Goal: Task Accomplishment & Management: Manage account settings

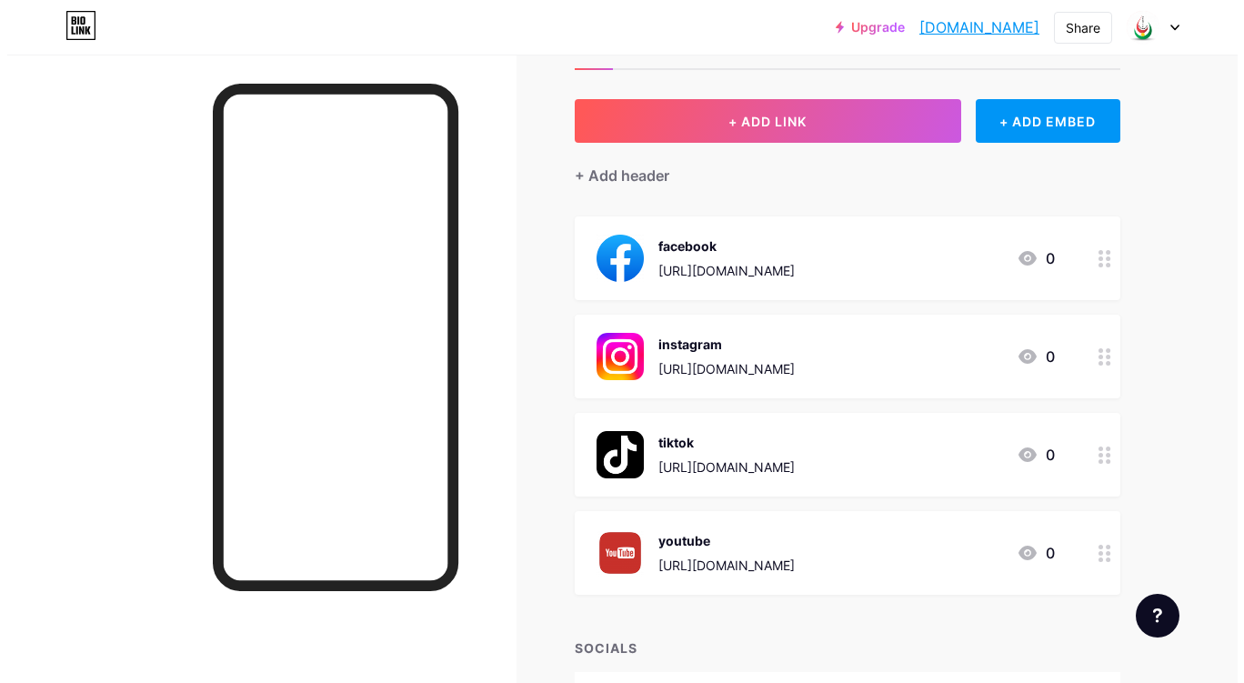
scroll to position [91, 0]
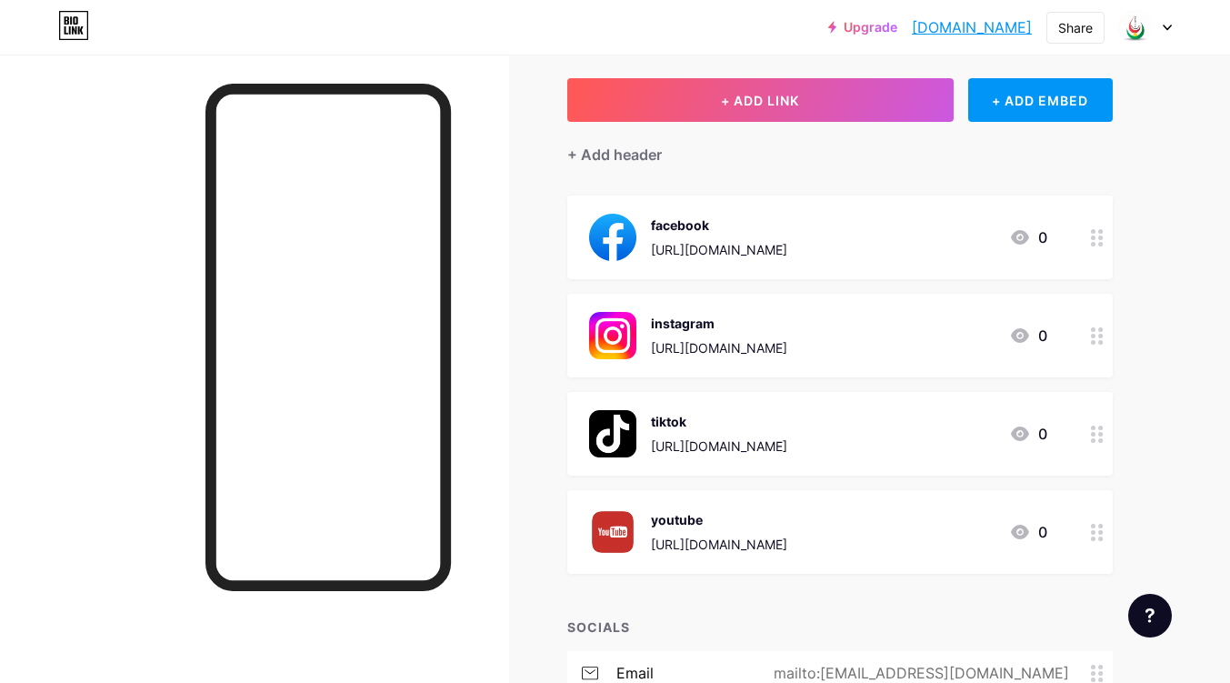
click at [787, 335] on div "instagram [URL][DOMAIN_NAME]" at bounding box center [719, 335] width 136 height 47
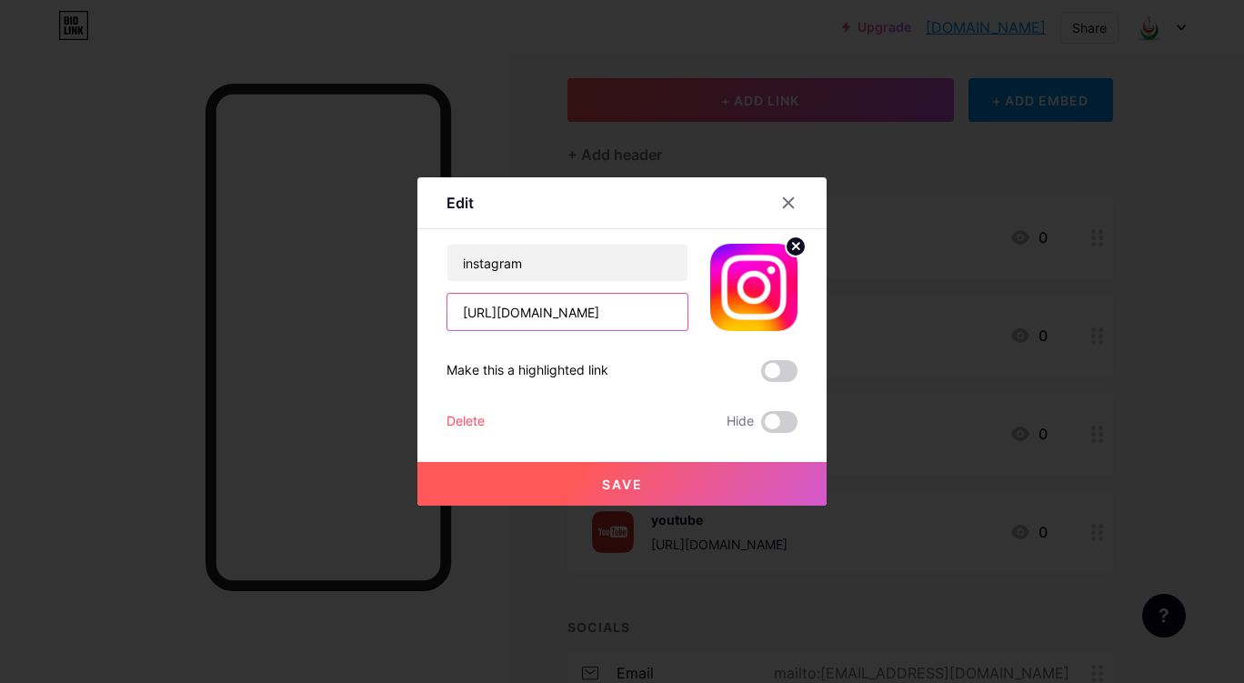
click at [586, 313] on input "[URL][DOMAIN_NAME]" at bounding box center [567, 312] width 240 height 36
paste input "[DOMAIN_NAME][URL]"
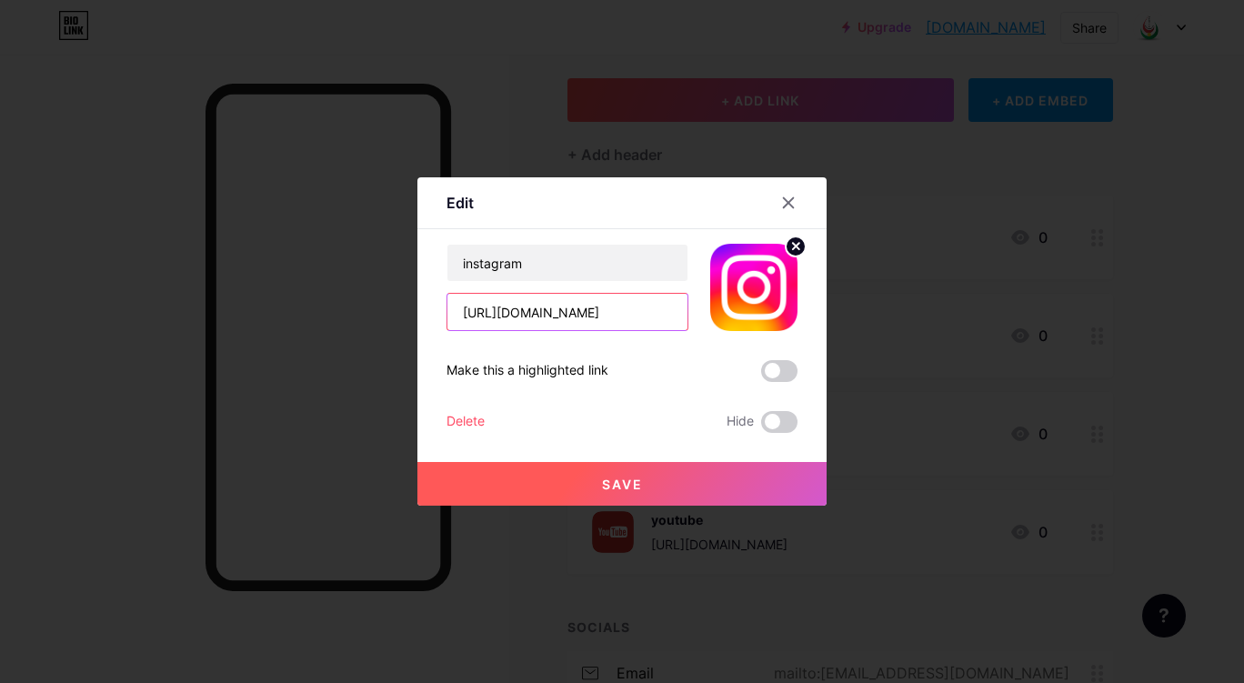
scroll to position [0, 54]
type input "[URL][DOMAIN_NAME]"
click at [602, 476] on span "Save" at bounding box center [622, 483] width 41 height 15
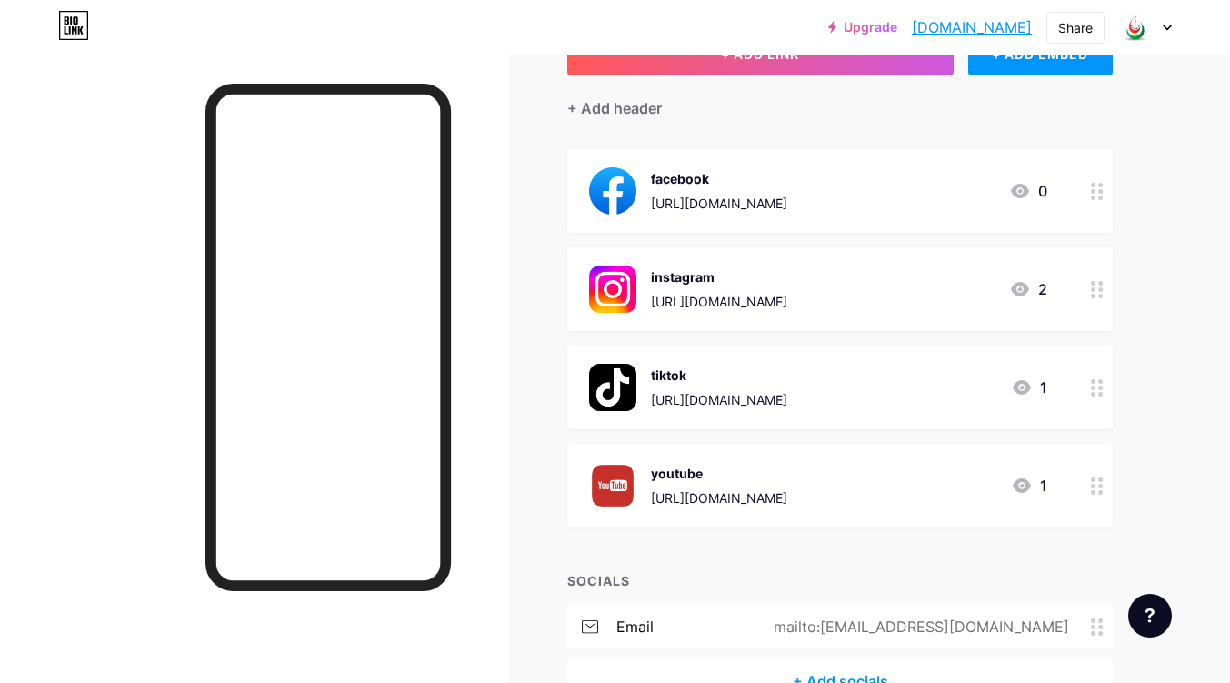
scroll to position [0, 0]
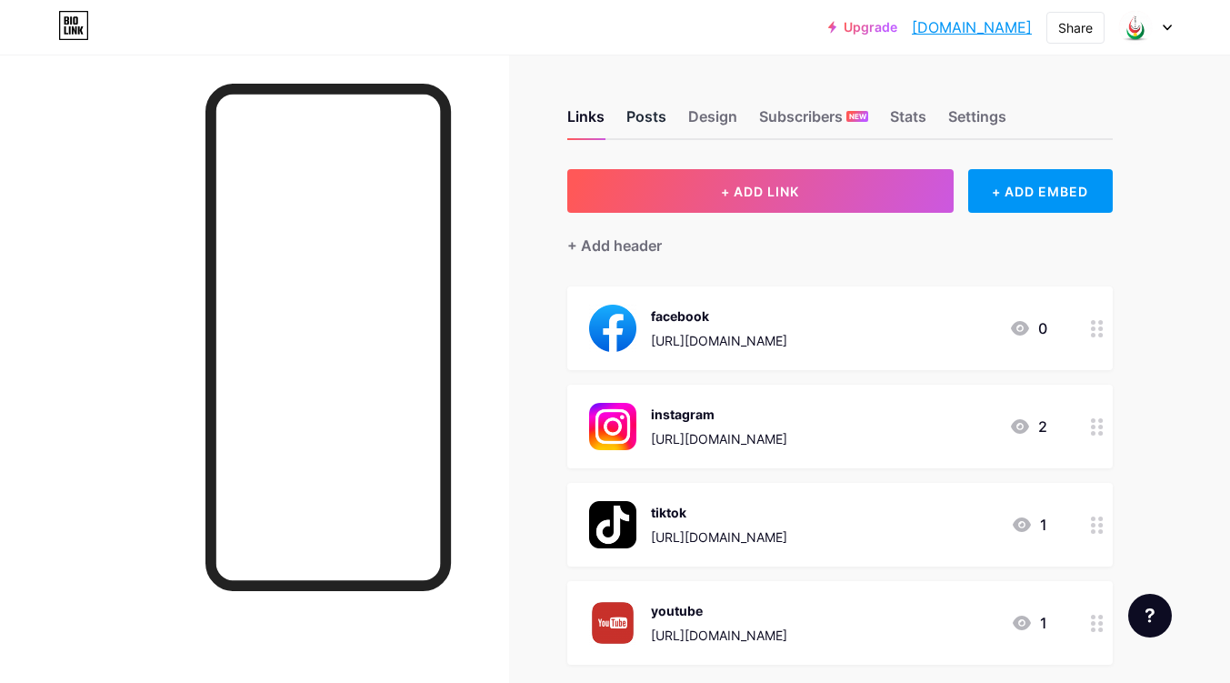
click at [660, 113] on div "Posts" at bounding box center [646, 121] width 40 height 33
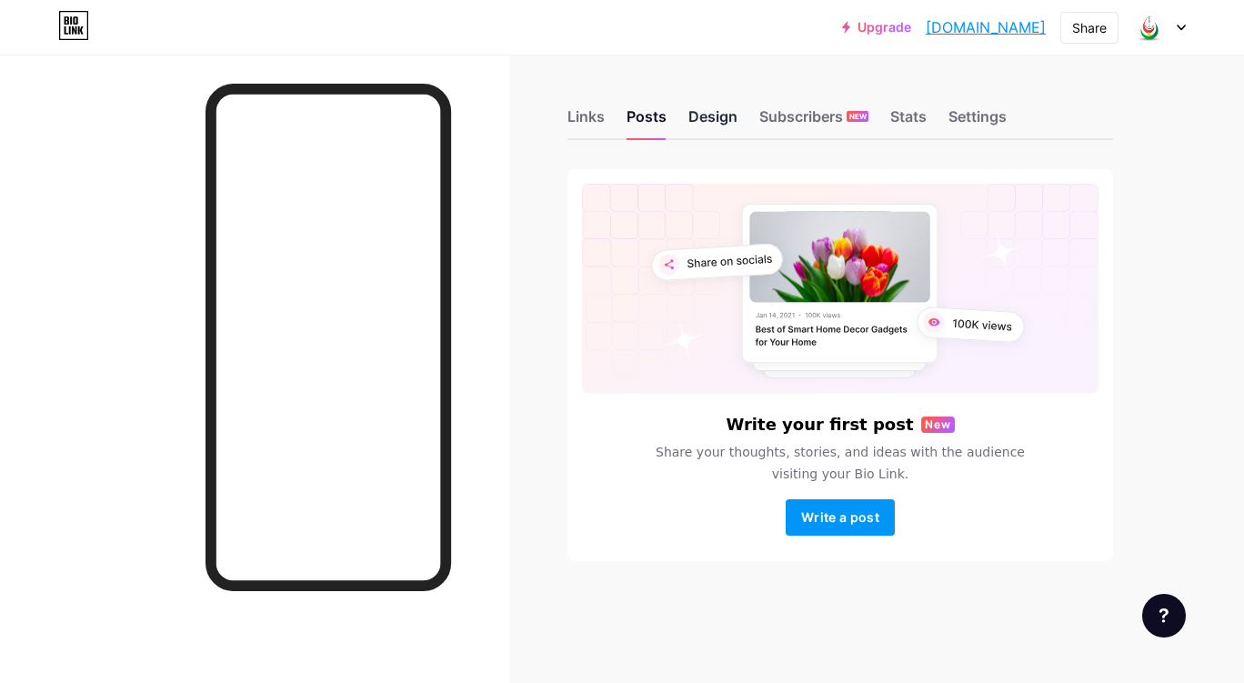
click at [716, 114] on div "Design" at bounding box center [712, 121] width 49 height 33
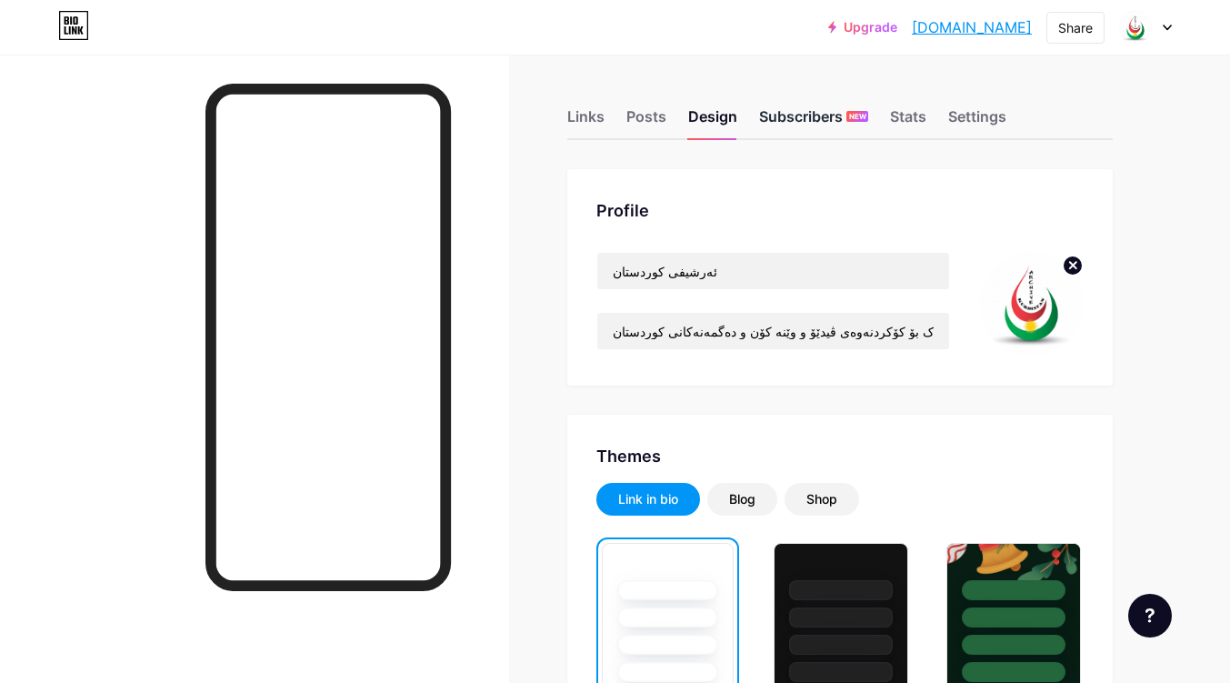
click at [823, 119] on div "Subscribers NEW" at bounding box center [813, 121] width 109 height 33
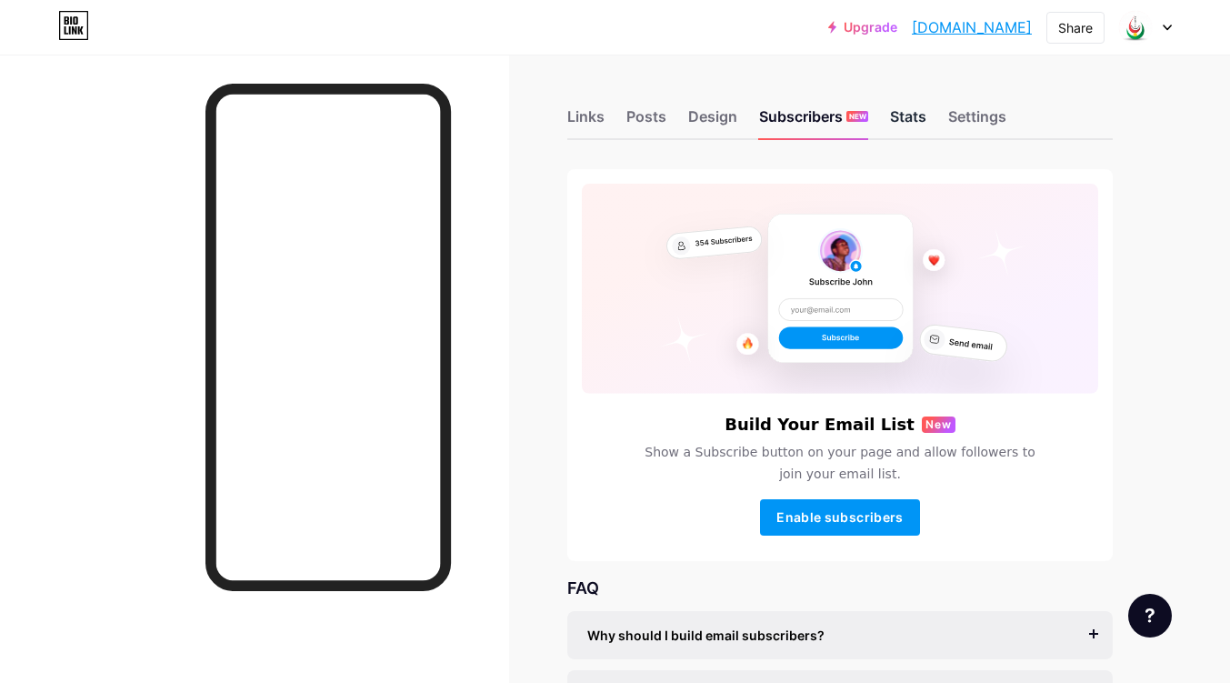
click at [906, 118] on div "Stats" at bounding box center [908, 121] width 36 height 33
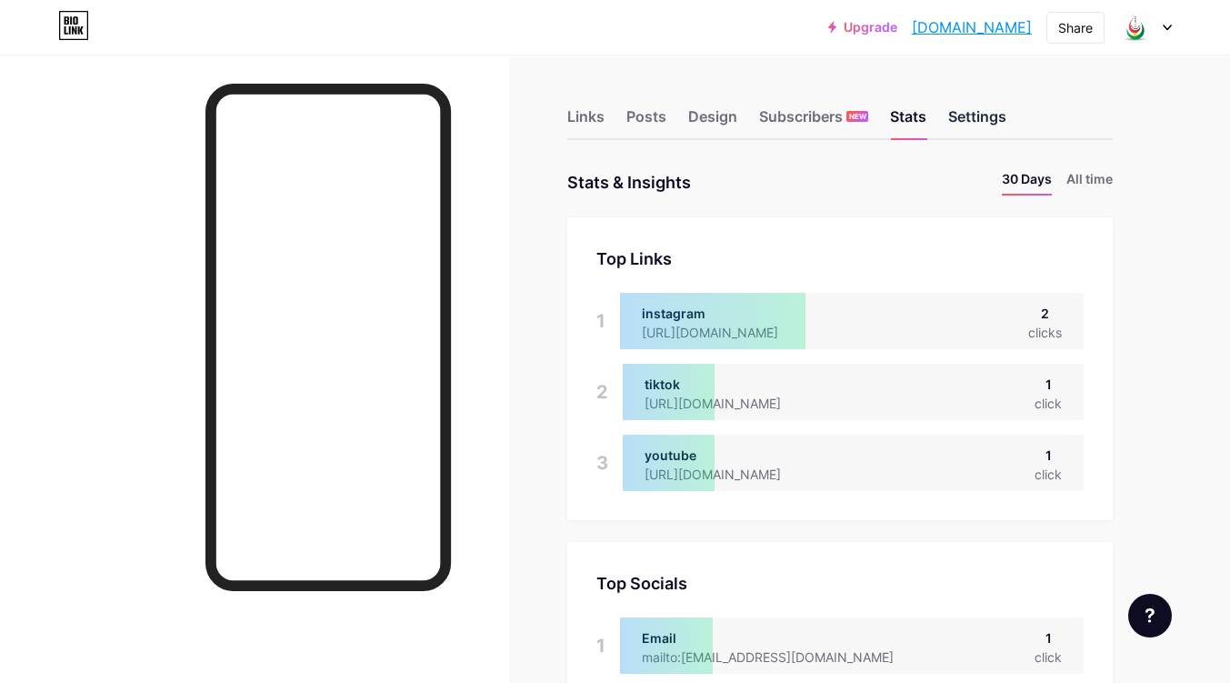
click at [986, 116] on div "Settings" at bounding box center [977, 121] width 58 height 33
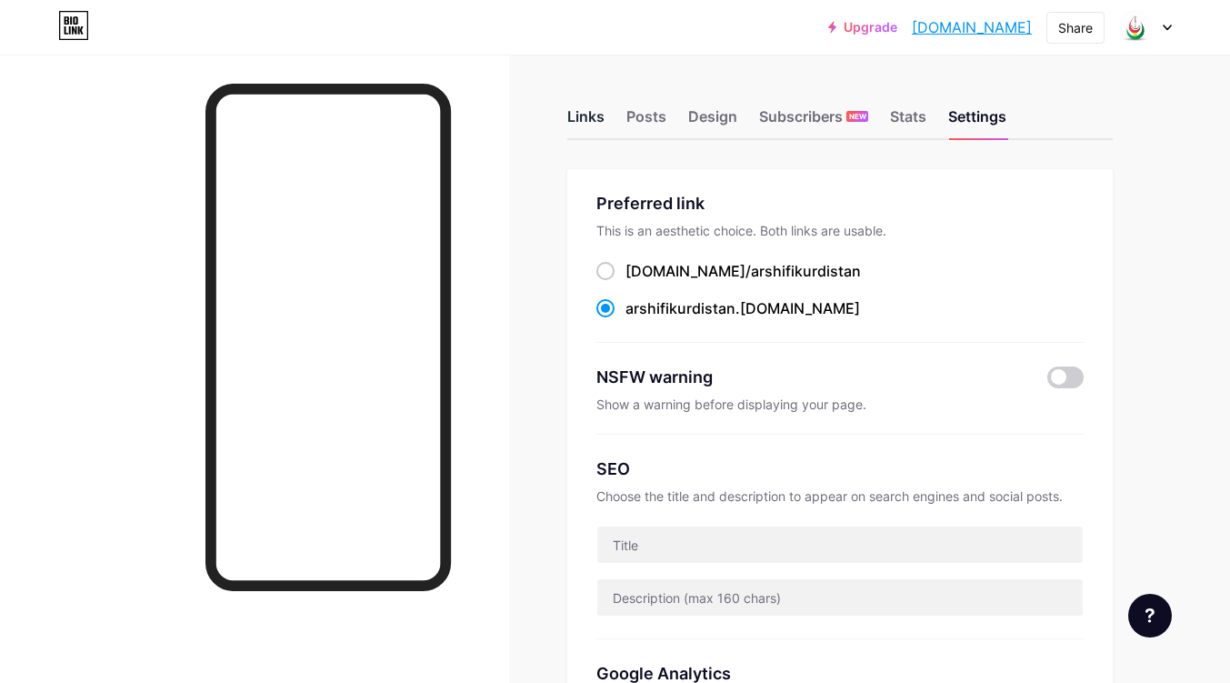
click at [600, 112] on div "Links" at bounding box center [585, 121] width 37 height 33
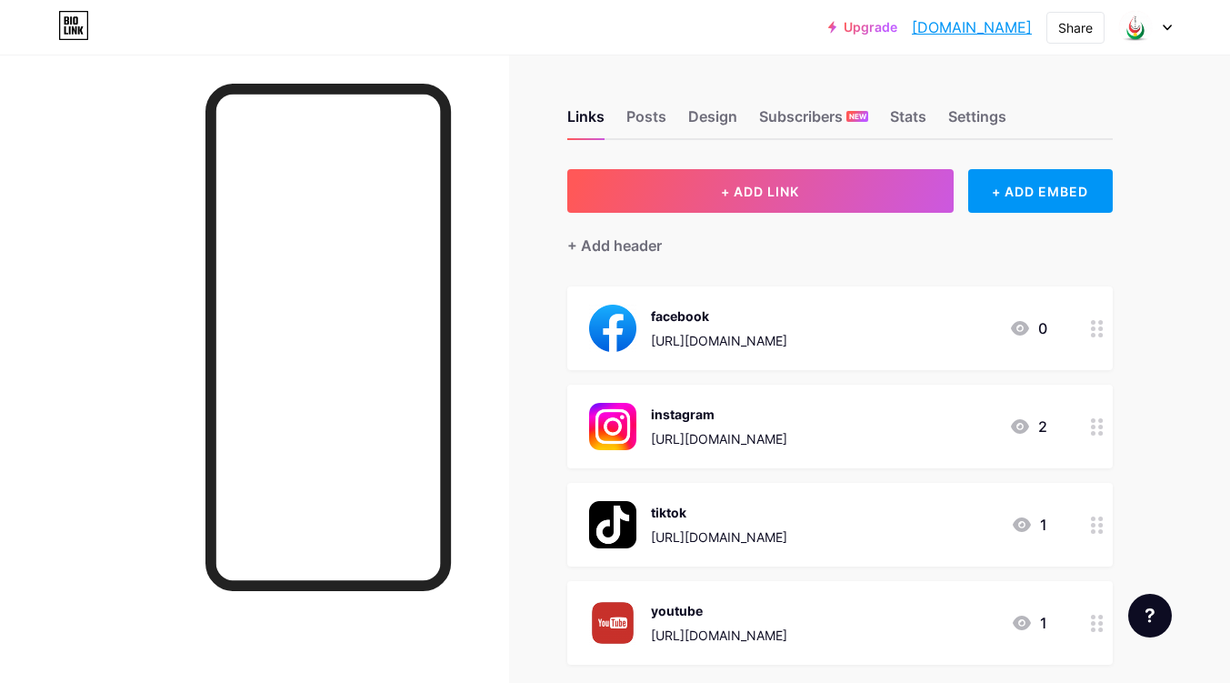
click at [521, 148] on div "Links Posts Design Subscribers NEW Stats Settings + ADD LINK + ADD EMBED + Add …" at bounding box center [594, 493] width 1189 height 876
